Goal: Task Accomplishment & Management: Use online tool/utility

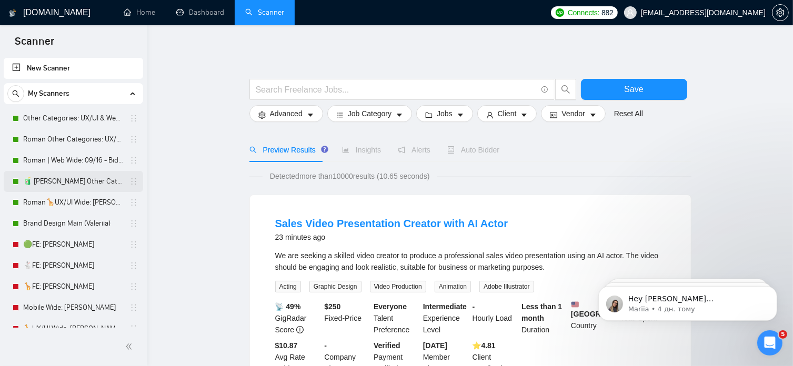
click at [121, 182] on link "🧃 [PERSON_NAME] Other Categories 09.12: UX/UI & Web design" at bounding box center [73, 181] width 100 height 21
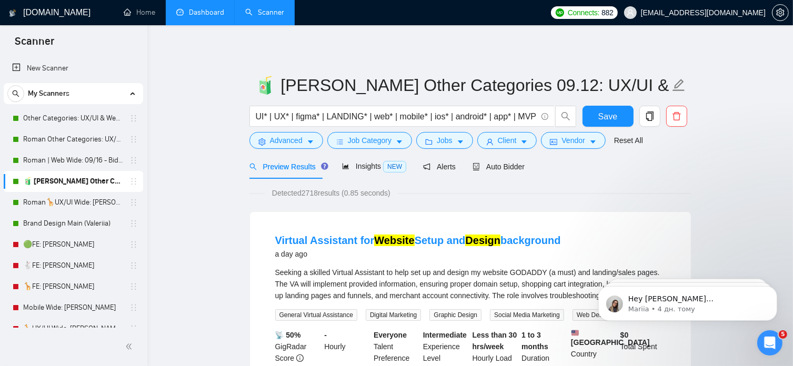
click at [206, 8] on link "Dashboard" at bounding box center [200, 12] width 48 height 9
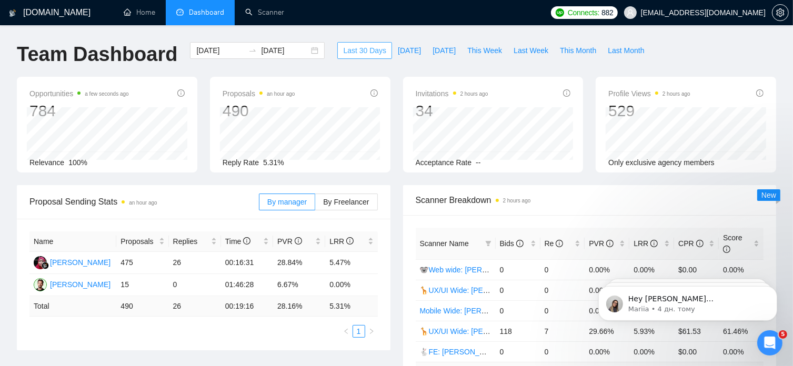
click at [358, 48] on span "Last 30 Days" at bounding box center [364, 51] width 43 height 12
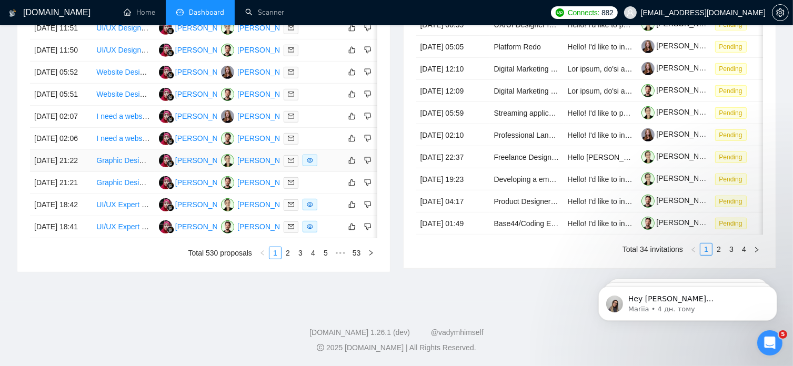
scroll to position [505, 0]
click at [286, 259] on link "2" at bounding box center [288, 253] width 12 height 12
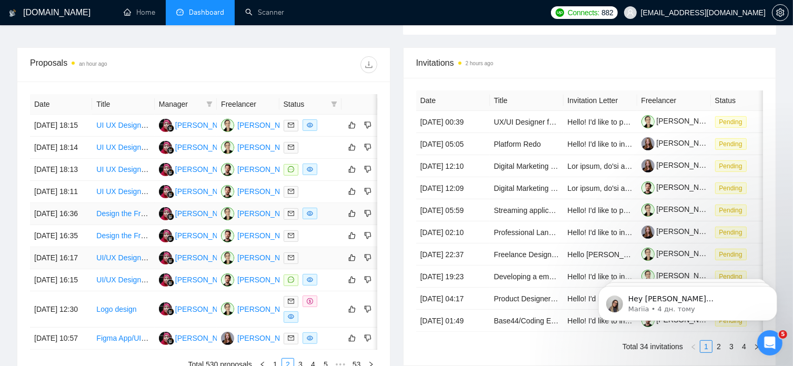
scroll to position [381, 0]
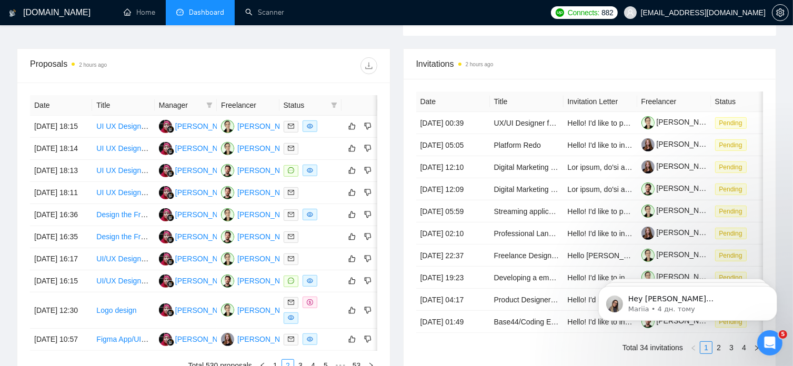
click at [217, 63] on div "Proposals 2 hours ago" at bounding box center [203, 66] width 347 height 34
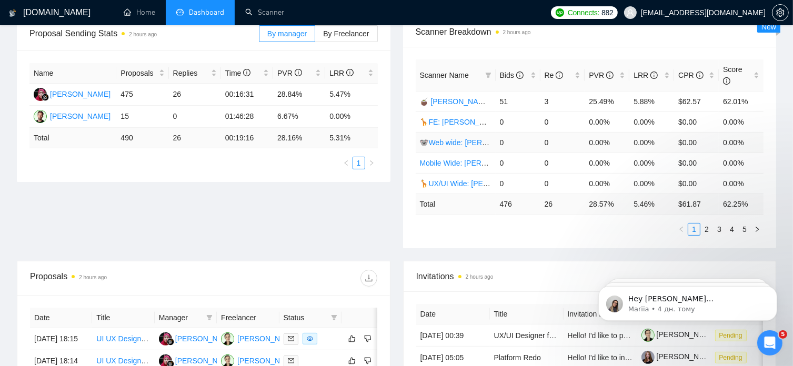
scroll to position [172, 0]
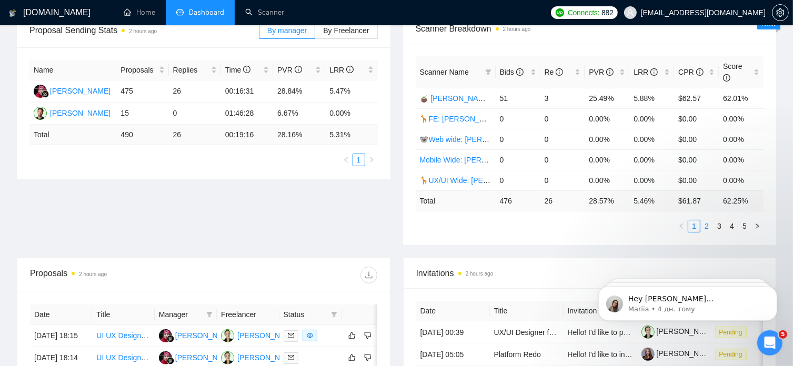
click at [710, 221] on link "2" at bounding box center [707, 227] width 12 height 12
click at [526, 258] on div "Invitations 2 hours ago" at bounding box center [589, 273] width 347 height 30
click at [447, 94] on link "🦒UX/UI Wide: [PERSON_NAME] 03/07 quest" at bounding box center [496, 98] width 153 height 8
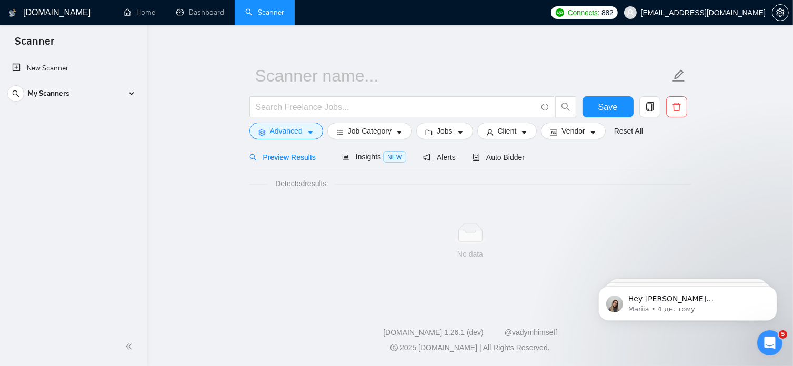
scroll to position [9, 0]
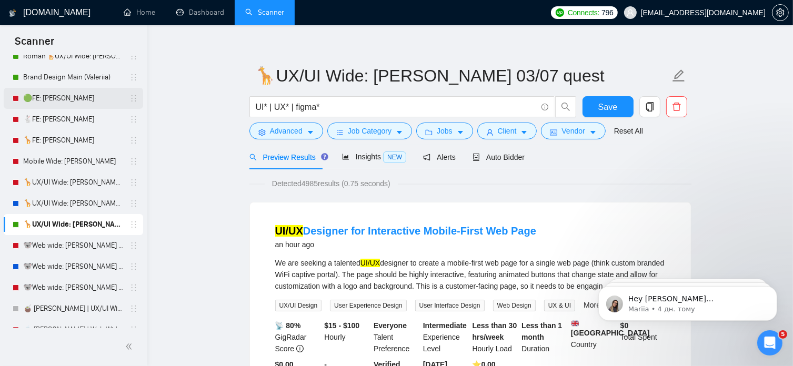
scroll to position [69, 0]
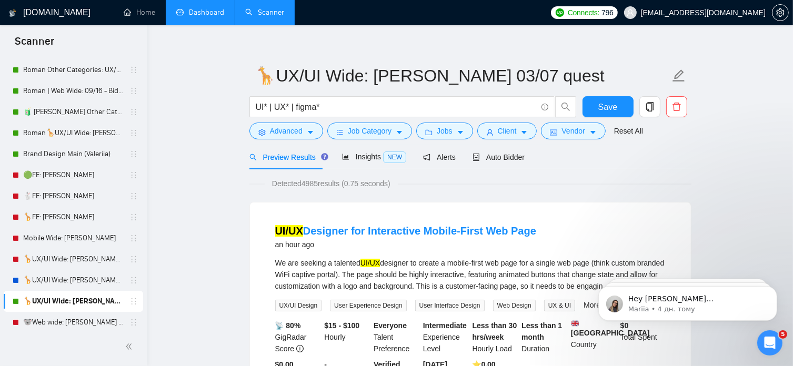
click at [221, 15] on link "Dashboard" at bounding box center [200, 12] width 48 height 9
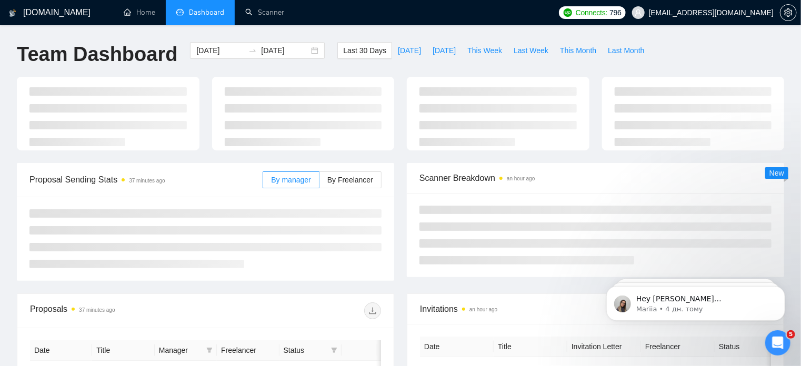
type input "[DATE]"
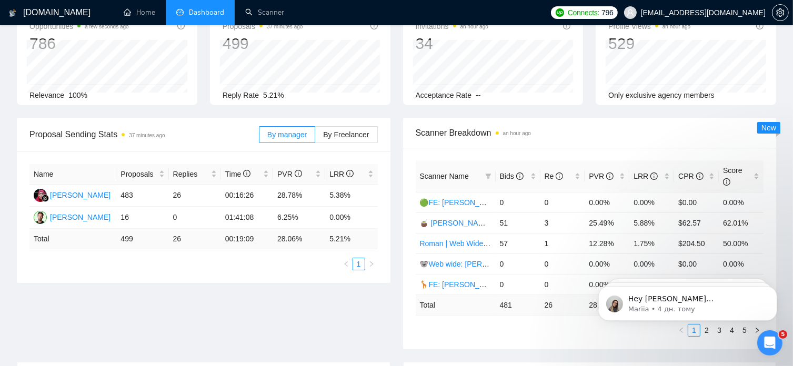
scroll to position [67, 0]
click at [461, 220] on link "🧉 [PERSON_NAME] | UX/UI Wide: 09/12 - Bid in Range" at bounding box center [513, 224] width 187 height 8
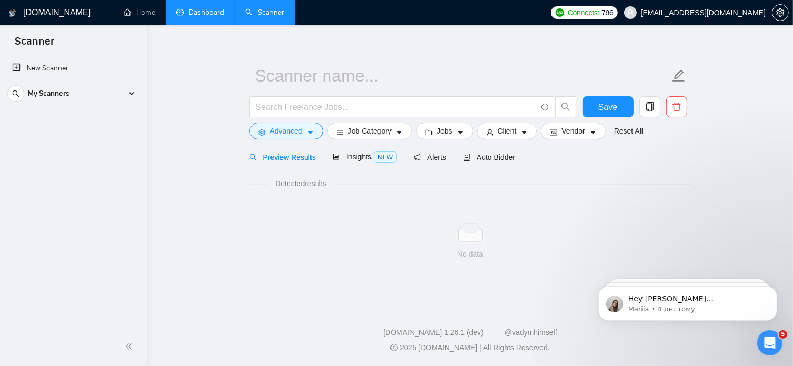
scroll to position [9, 0]
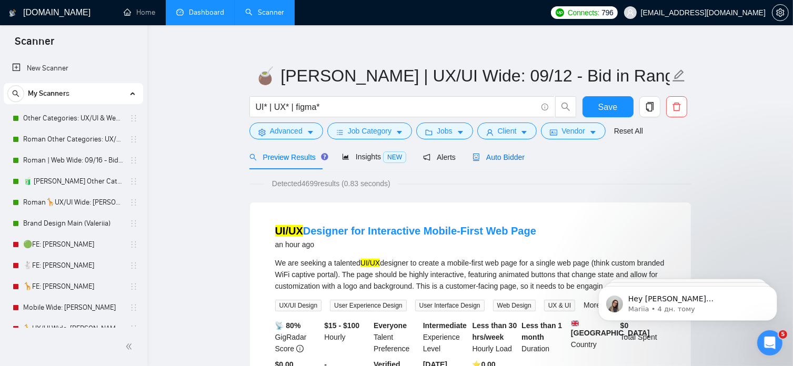
click at [511, 154] on span "Auto Bidder" at bounding box center [499, 157] width 52 height 8
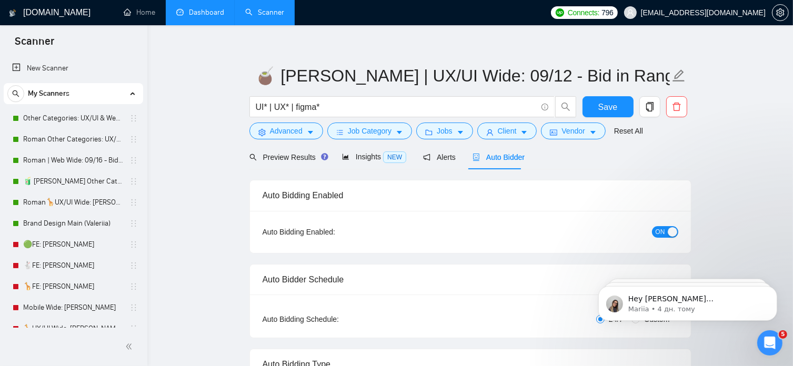
radio input "false"
radio input "true"
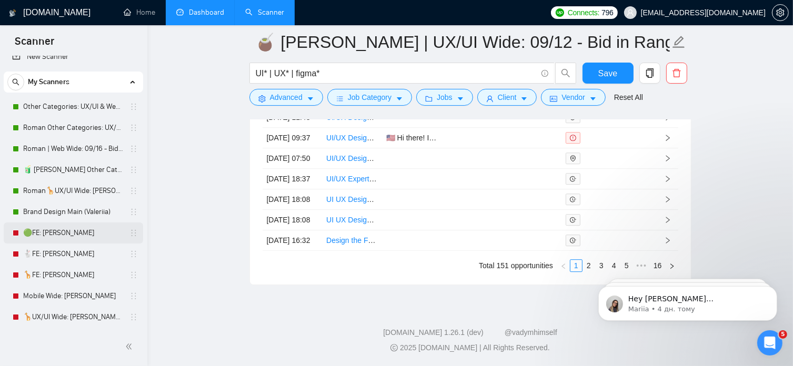
scroll to position [11, 0]
